Goal: Transaction & Acquisition: Purchase product/service

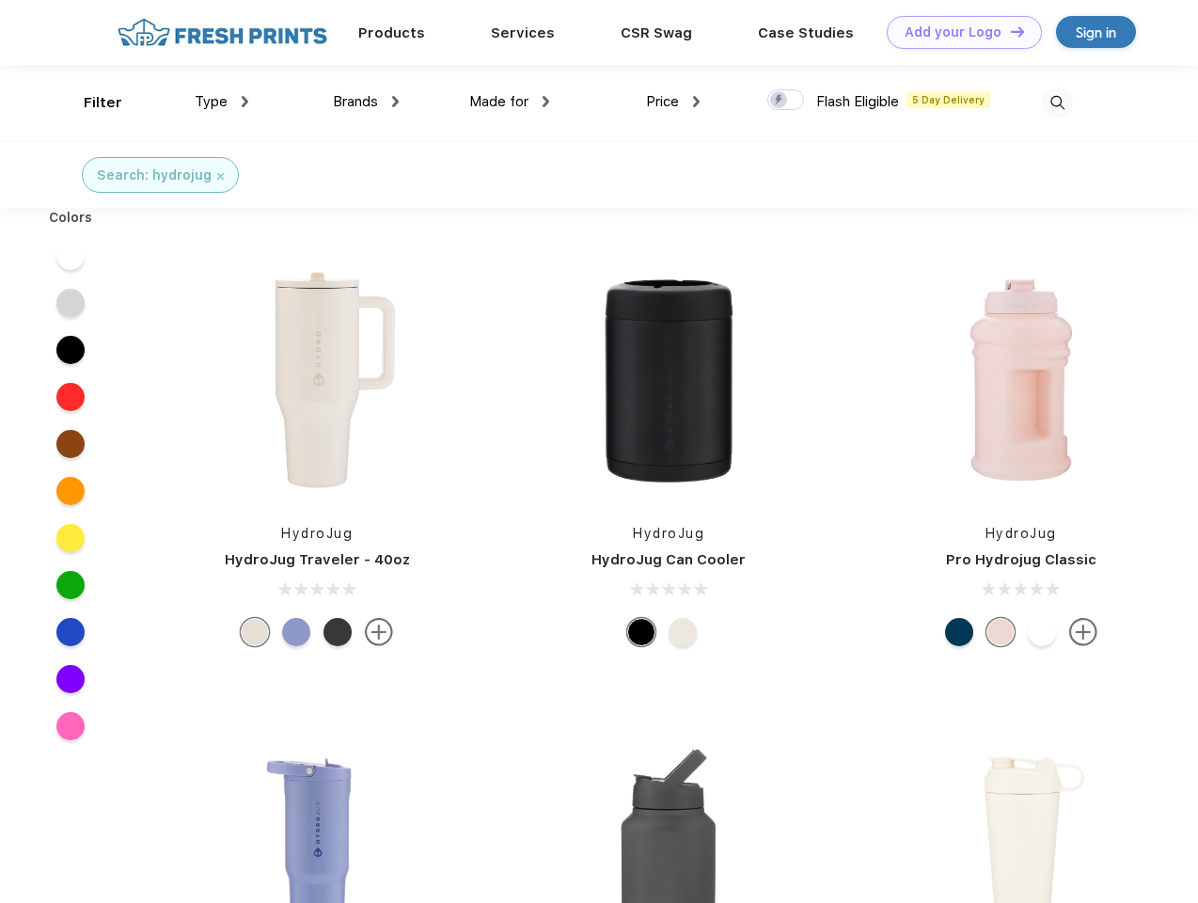
scroll to position [1, 0]
click at [957, 32] on link "Add your Logo Design Tool" at bounding box center [964, 32] width 155 height 33
click at [0, 0] on div "Design Tool" at bounding box center [0, 0] width 0 height 0
click at [1009, 31] on link "Add your Logo Design Tool" at bounding box center [964, 32] width 155 height 33
click at [90, 102] on div "Filter" at bounding box center [103, 103] width 39 height 22
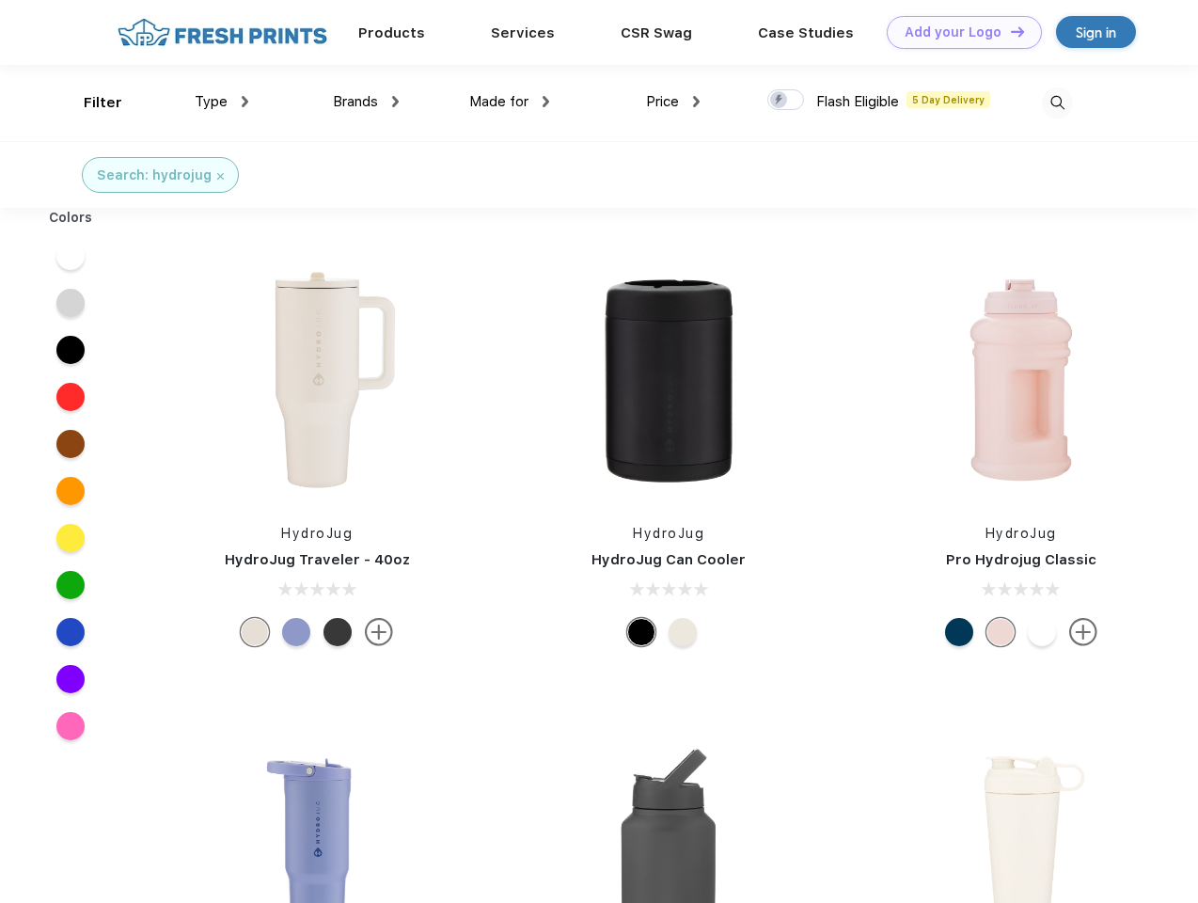
click at [222, 102] on span "Type" at bounding box center [211, 101] width 33 height 17
click at [366, 102] on span "Brands" at bounding box center [355, 101] width 45 height 17
click at [510, 102] on span "Made for" at bounding box center [498, 101] width 59 height 17
click at [673, 102] on span "Price" at bounding box center [662, 101] width 33 height 17
click at [786, 101] on div at bounding box center [785, 99] width 37 height 21
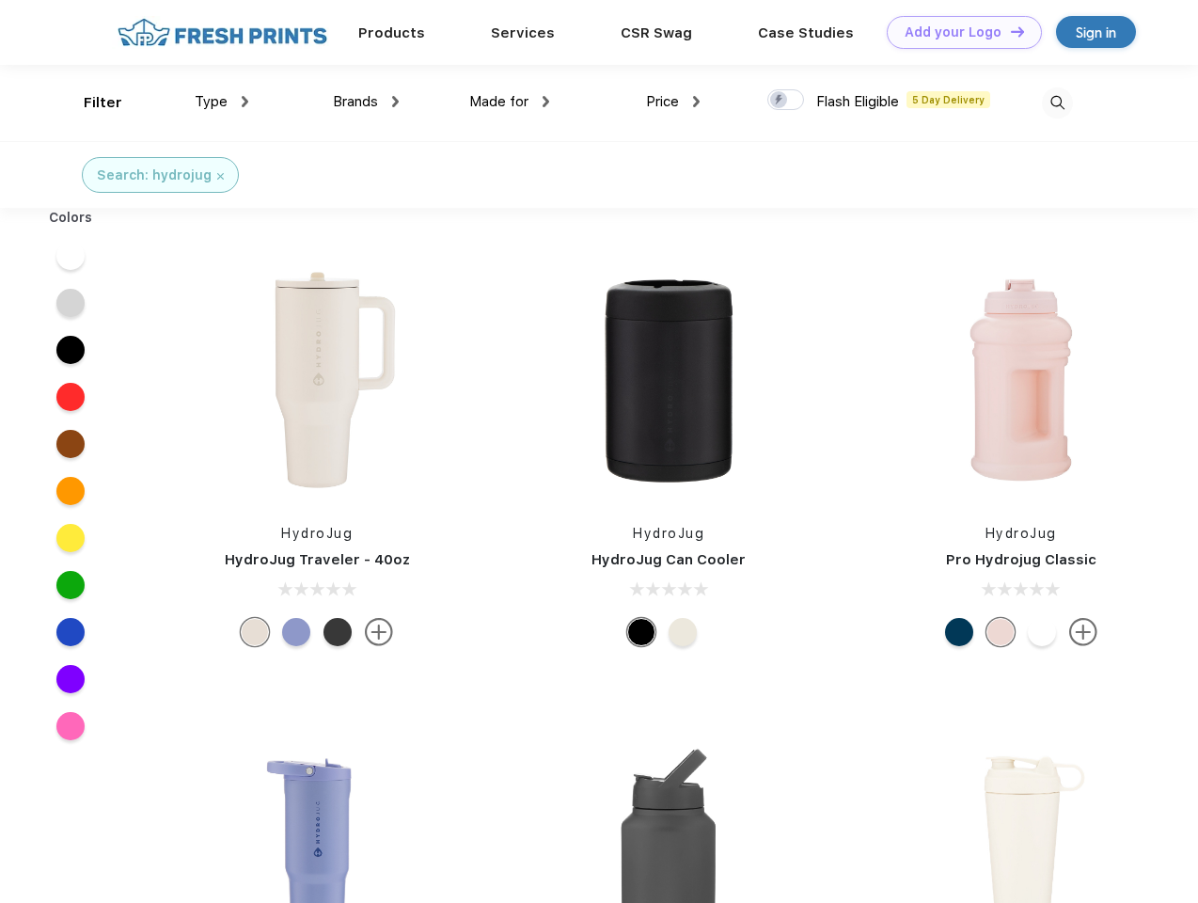
click at [779, 101] on input "checkbox" at bounding box center [773, 94] width 12 height 12
click at [1057, 102] on img at bounding box center [1057, 102] width 31 height 31
